Goal: Browse casually: Explore the website without a specific task or goal

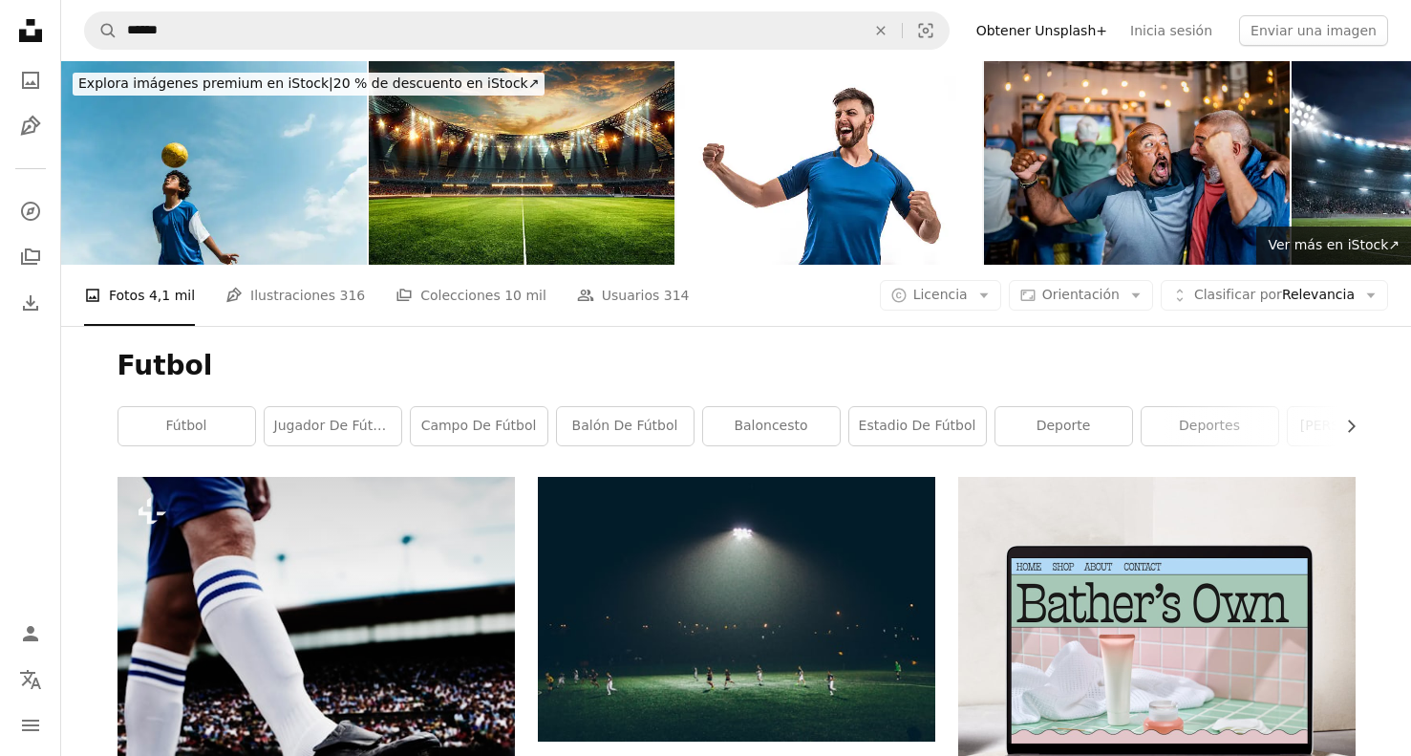
scroll to position [3535, 0]
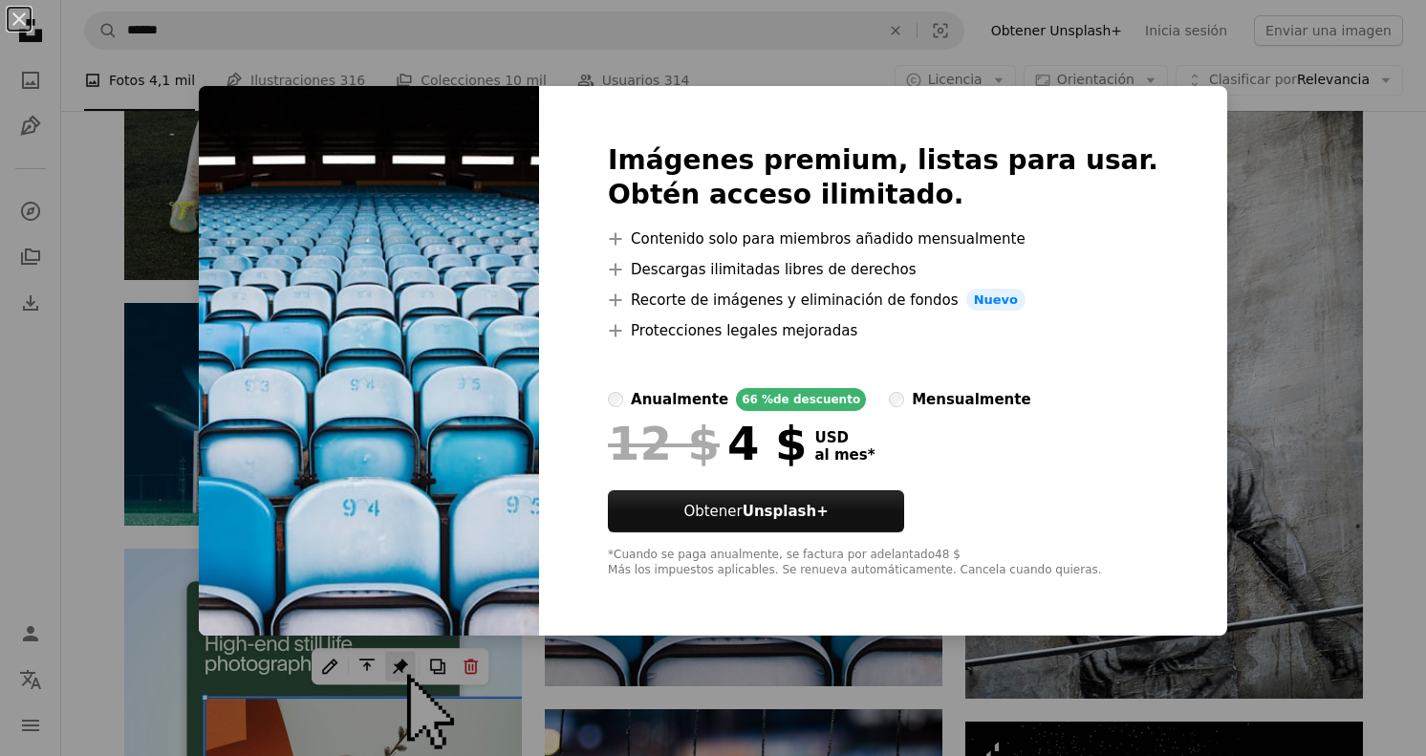
click at [1232, 206] on div "An X shape Imágenes premium, listas para usar. Obtén acceso ilimitado. A plus s…" at bounding box center [713, 378] width 1426 height 756
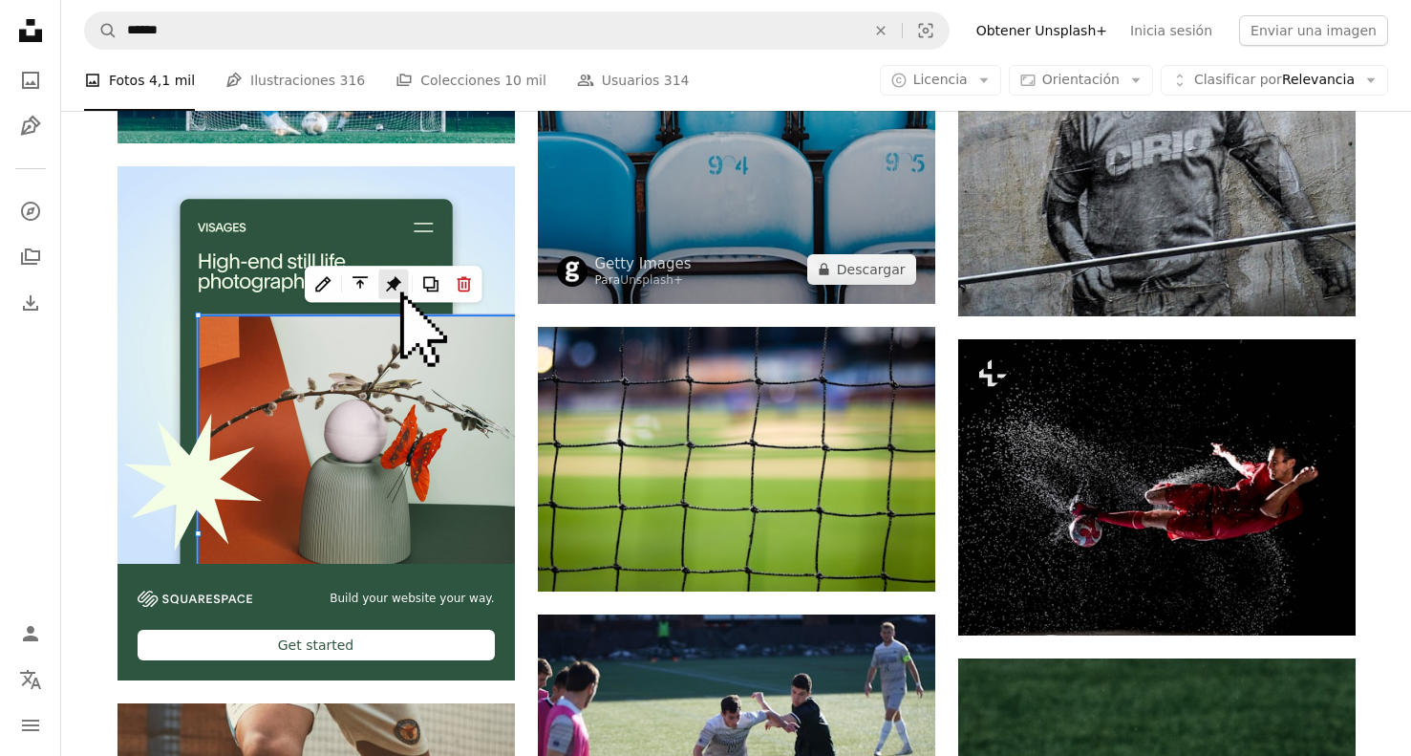
scroll to position [3440, 0]
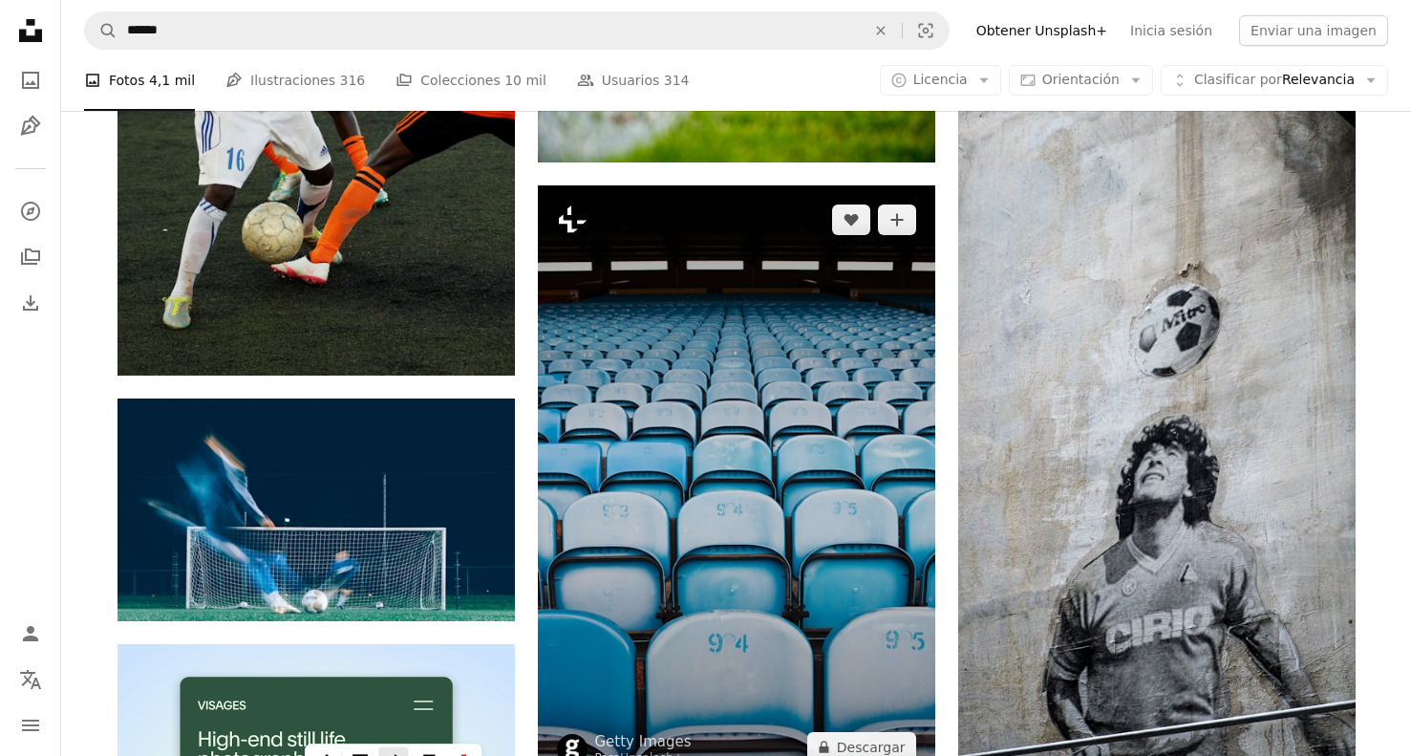
click at [573, 222] on icon "Plus sign for Unsplash+" at bounding box center [572, 219] width 31 height 31
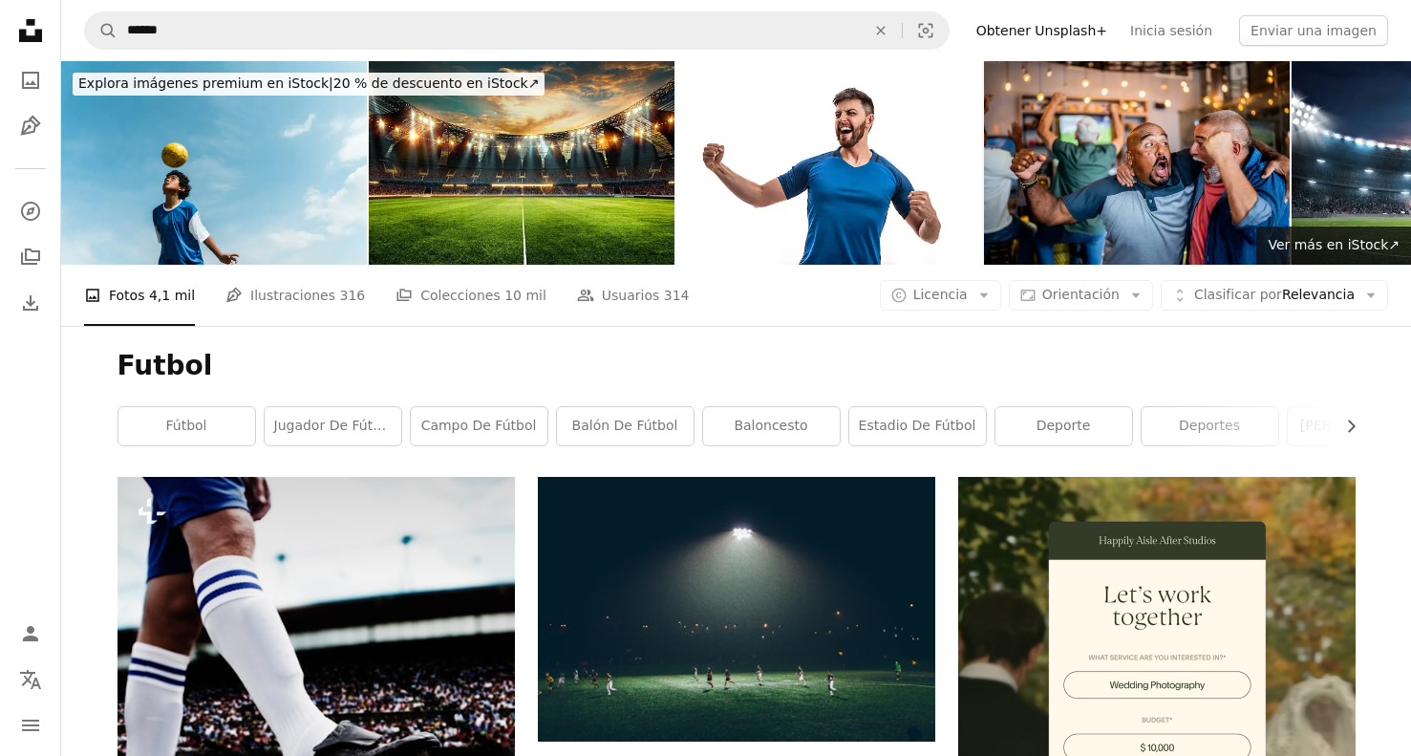
scroll to position [3440, 0]
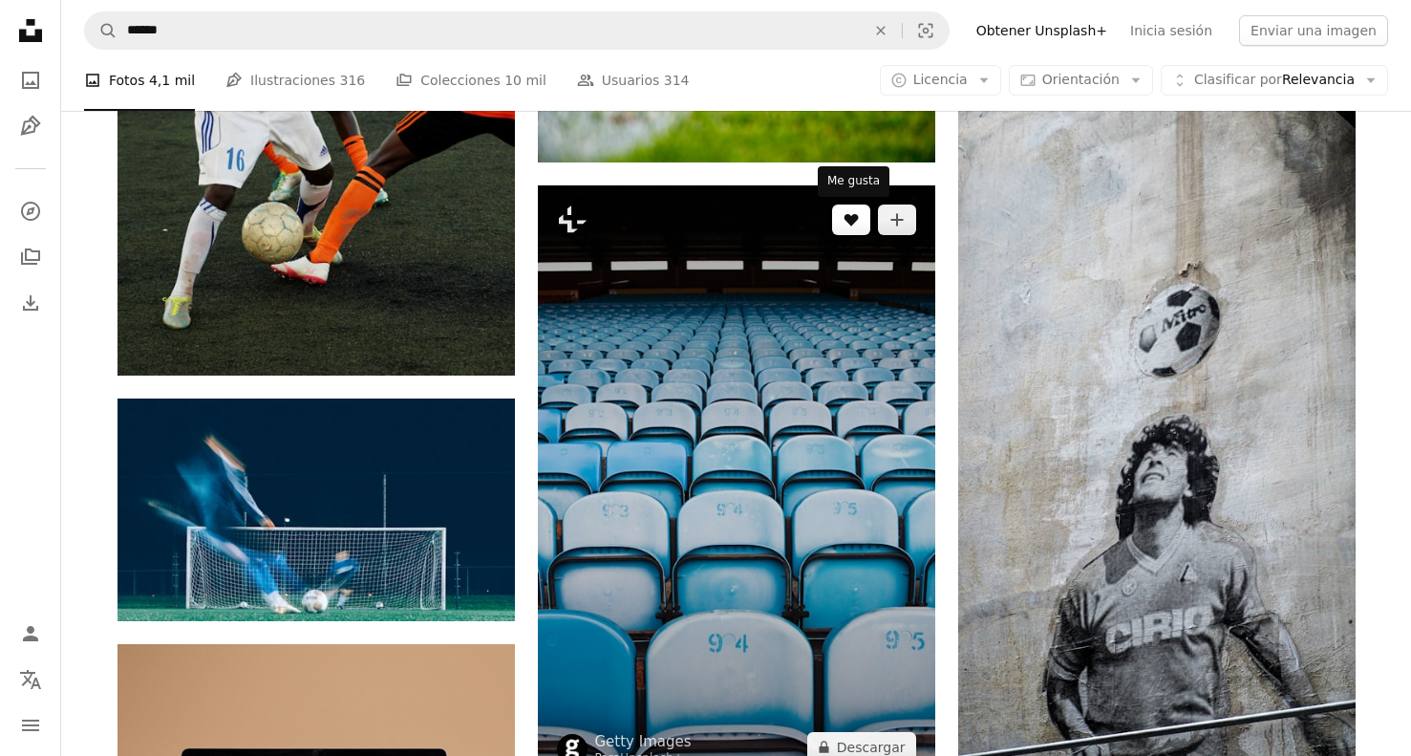
click at [857, 223] on icon "A heart" at bounding box center [851, 219] width 15 height 15
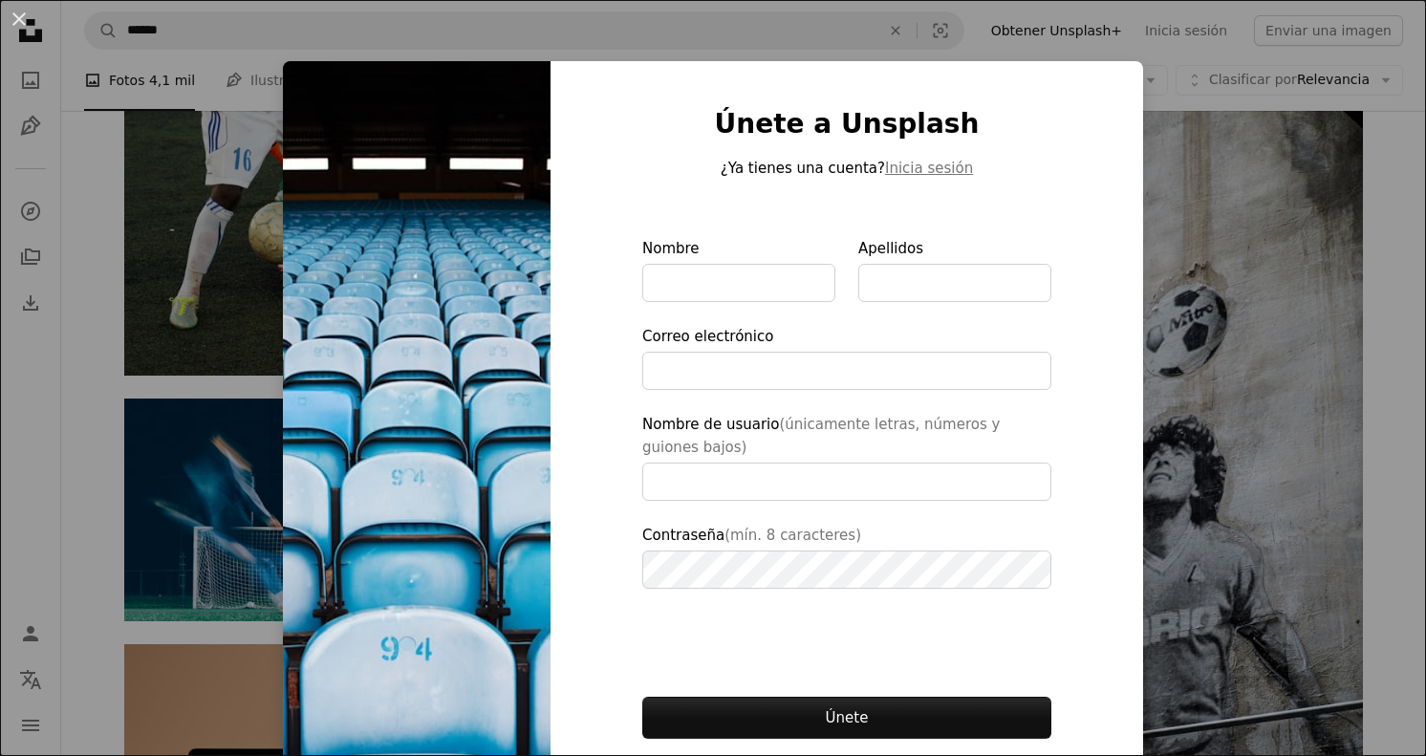
click at [761, 262] on div at bounding box center [738, 262] width 193 height 4
click at [761, 264] on input "Nombre" at bounding box center [738, 283] width 193 height 38
click at [1153, 151] on div "An X shape Únete a Unsplash ¿Ya tienes una cuenta? Inicia sesión Nombre Apellid…" at bounding box center [713, 378] width 1426 height 756
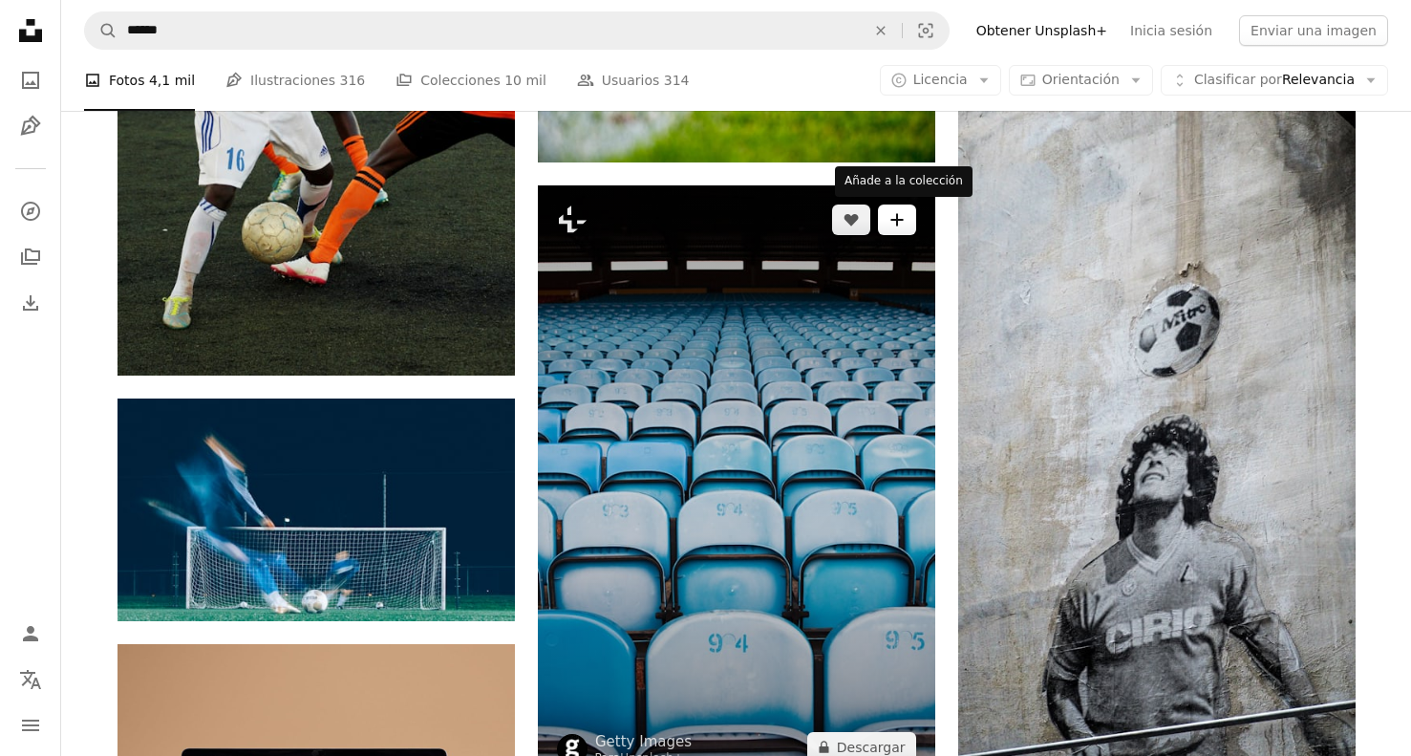
click at [908, 219] on button "A plus sign" at bounding box center [897, 219] width 38 height 31
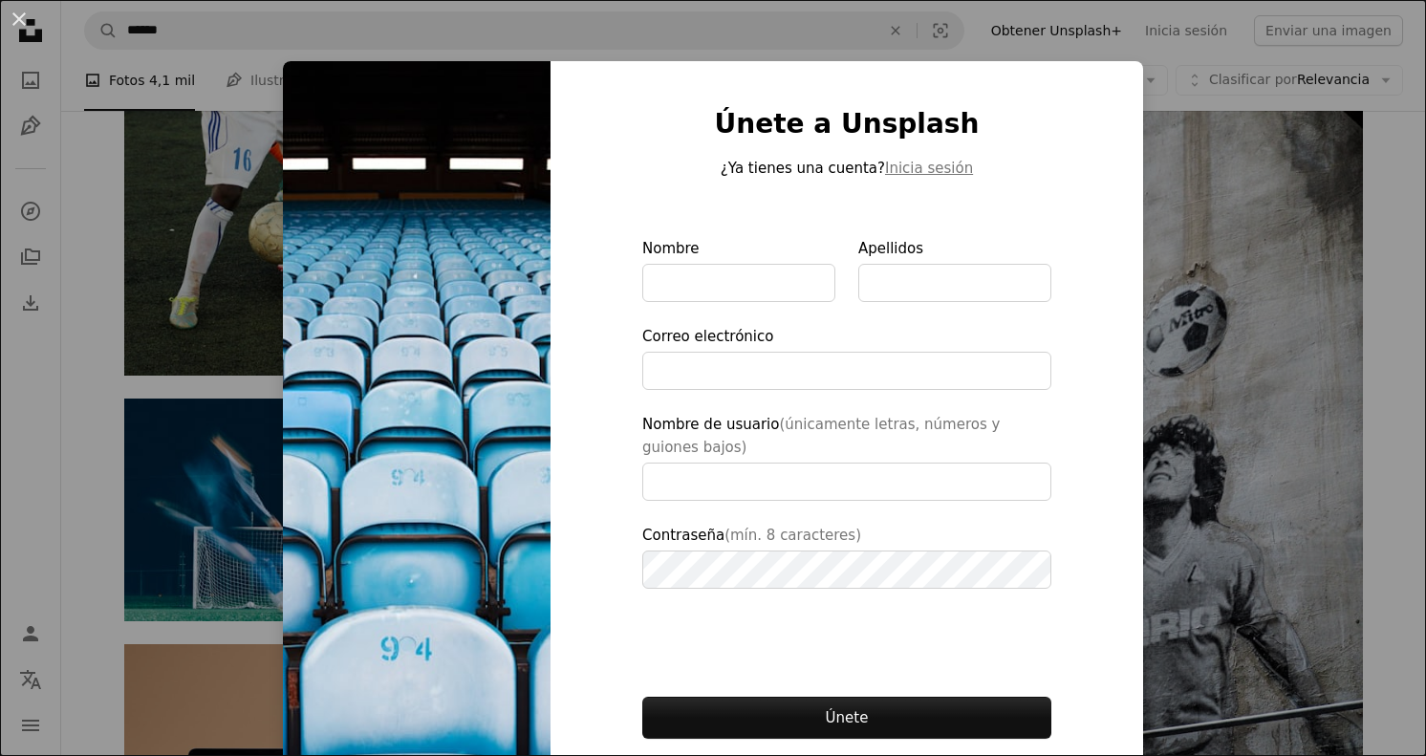
click at [1152, 394] on div "An X shape Únete a Unsplash ¿Ya tienes una cuenta? Inicia sesión Nombre Apellid…" at bounding box center [713, 378] width 1426 height 756
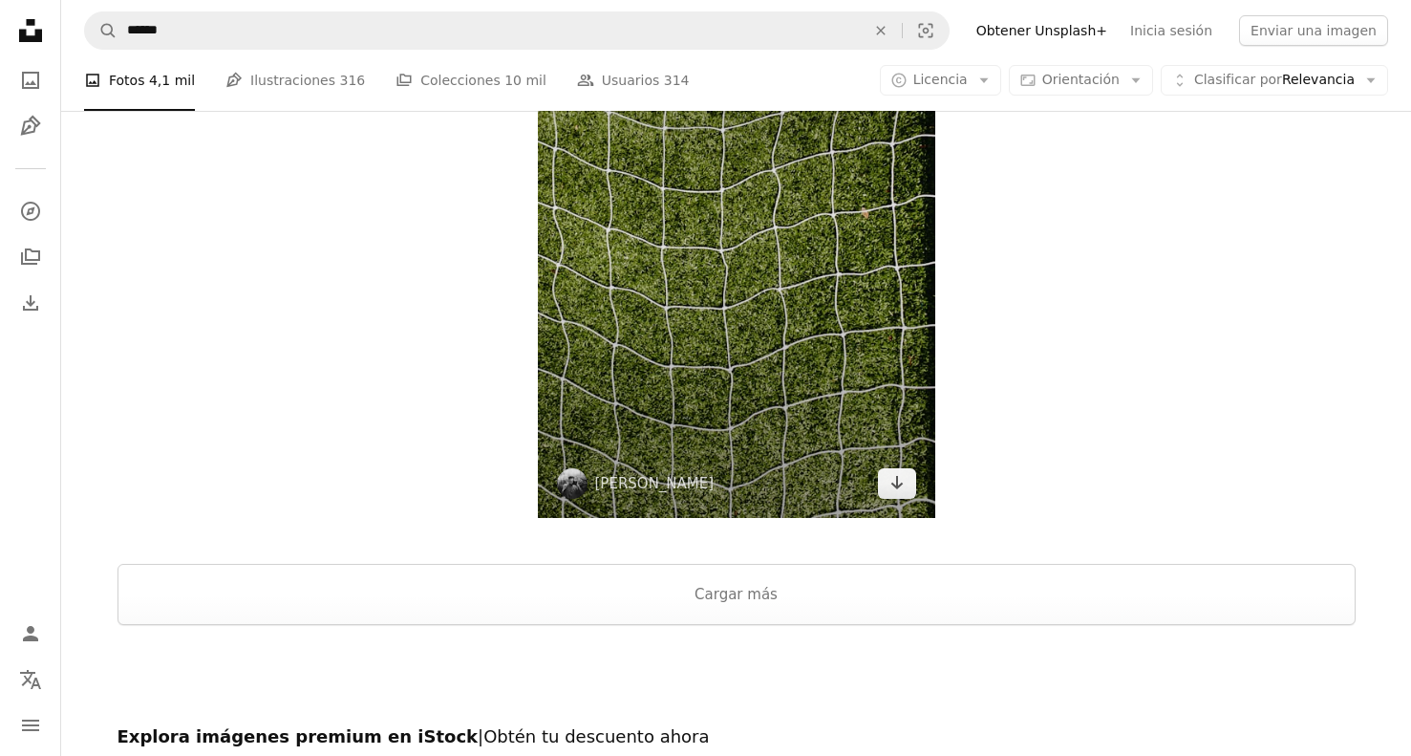
scroll to position [6846, 0]
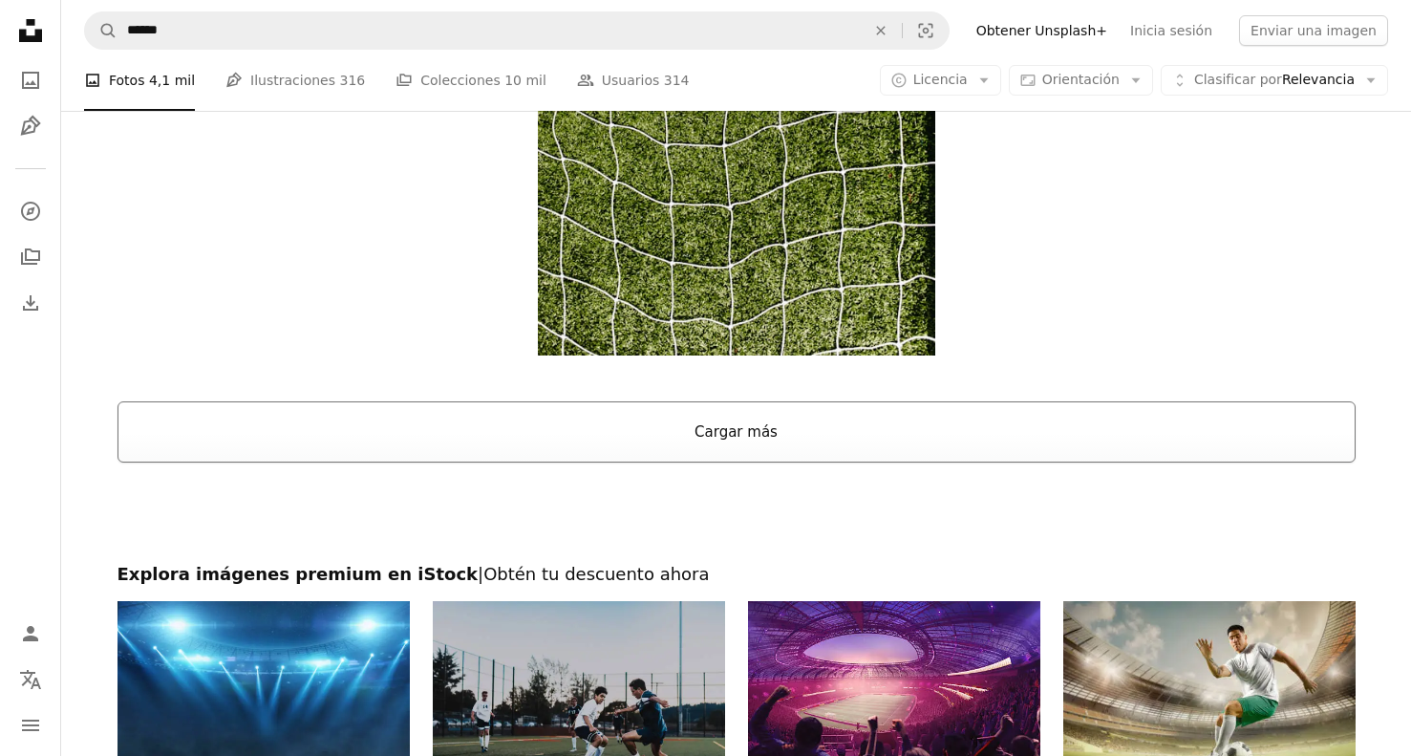
click at [773, 419] on button "Cargar más" at bounding box center [737, 431] width 1238 height 61
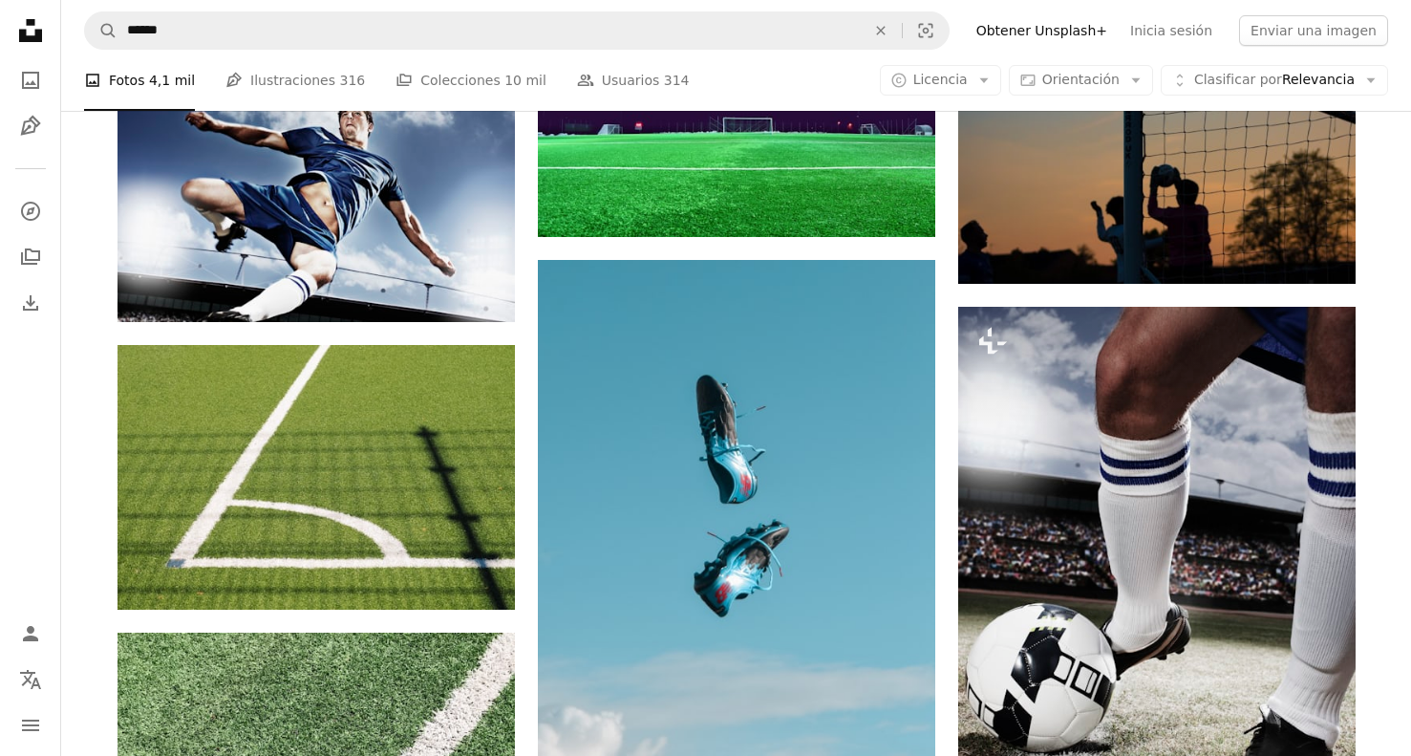
scroll to position [8184, 0]
